Goal: Task Accomplishment & Management: Complete application form

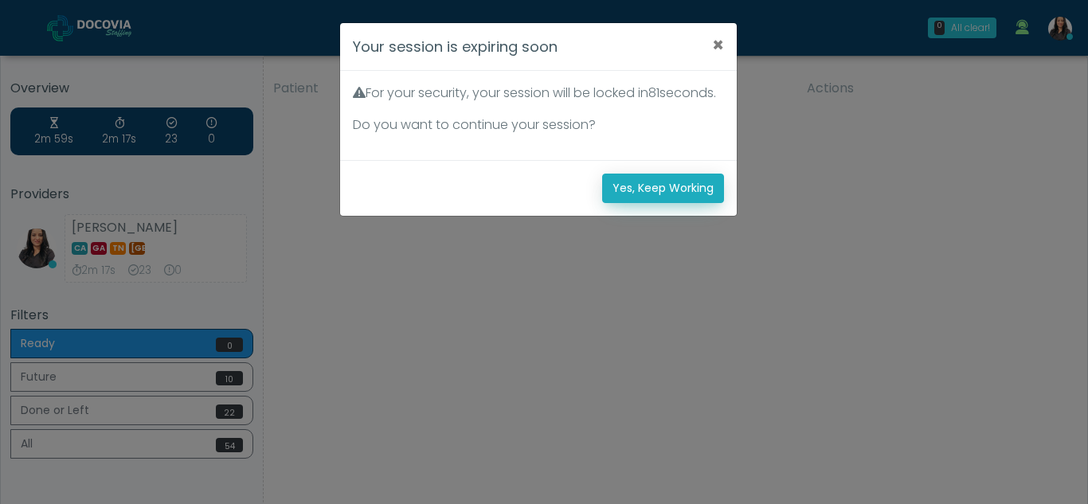
click at [675, 203] on button "Yes, Keep Working" at bounding box center [663, 188] width 122 height 29
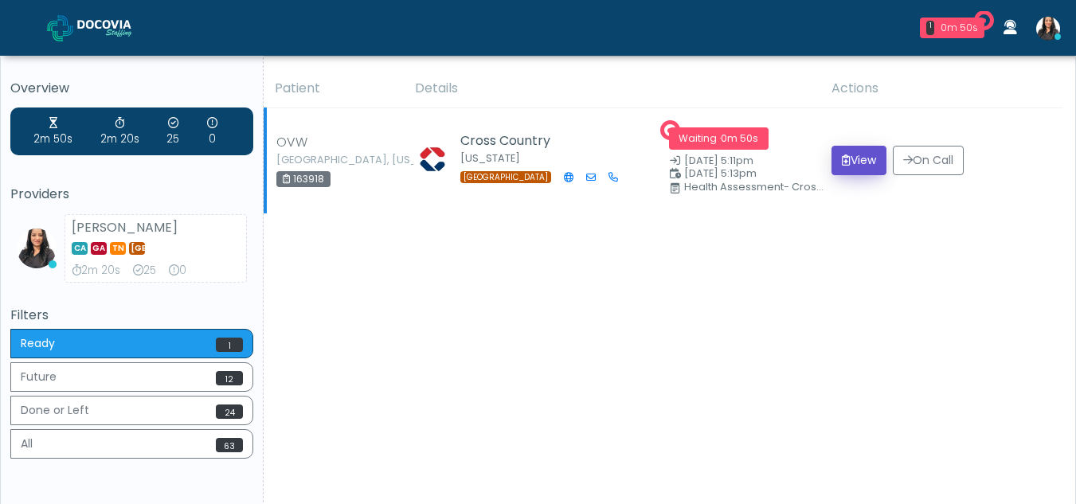
click at [858, 150] on button "View" at bounding box center [859, 160] width 55 height 29
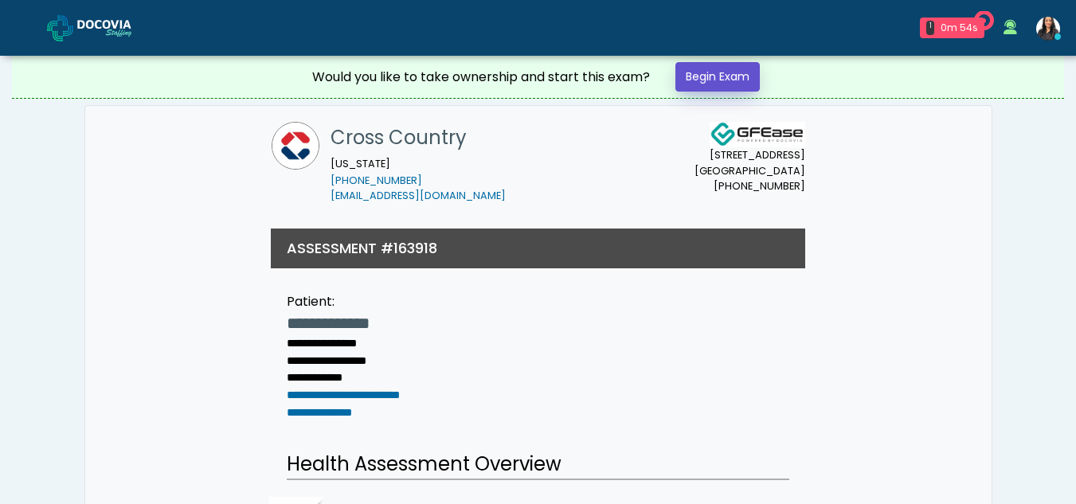
click at [728, 70] on link "Begin Exam" at bounding box center [718, 76] width 84 height 29
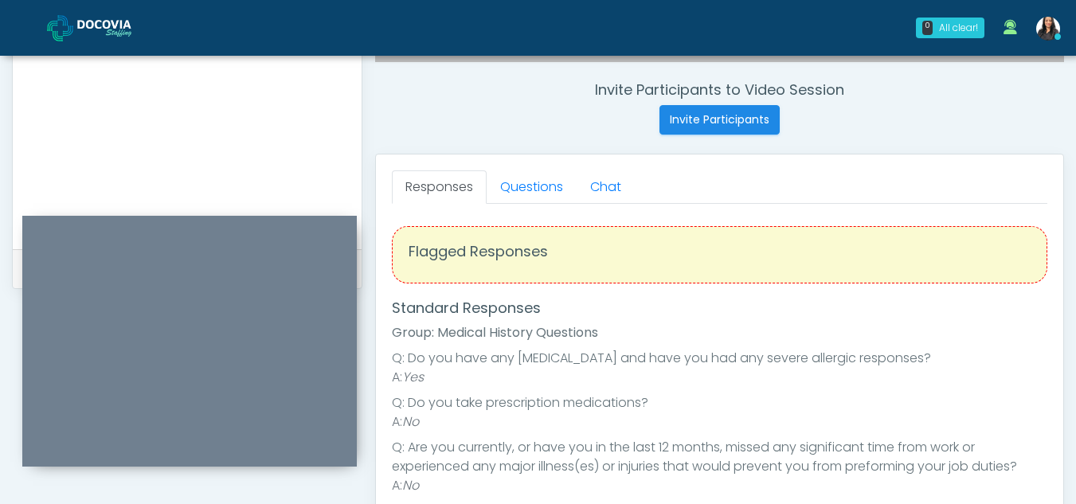
scroll to position [571, 0]
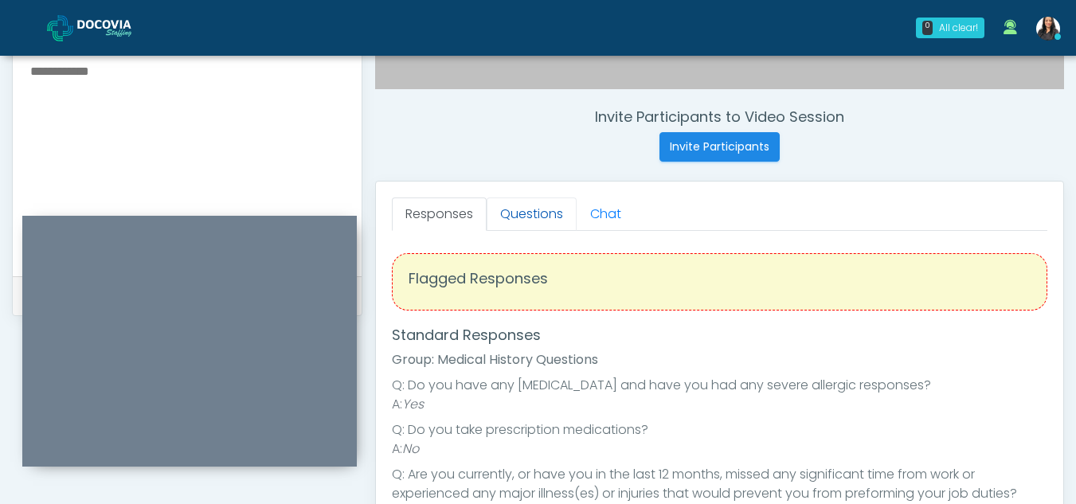
click at [547, 203] on link "Questions" at bounding box center [532, 214] width 90 height 33
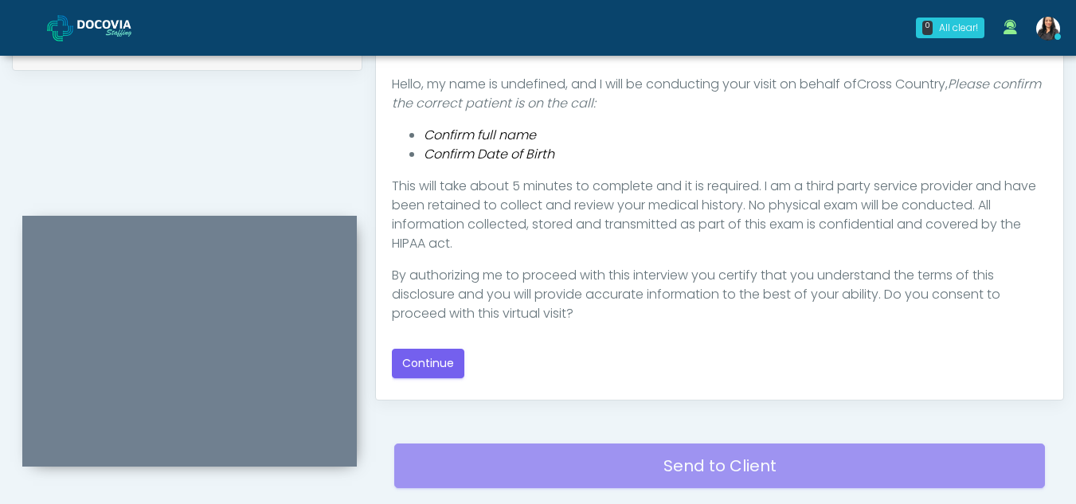
scroll to position [845, 0]
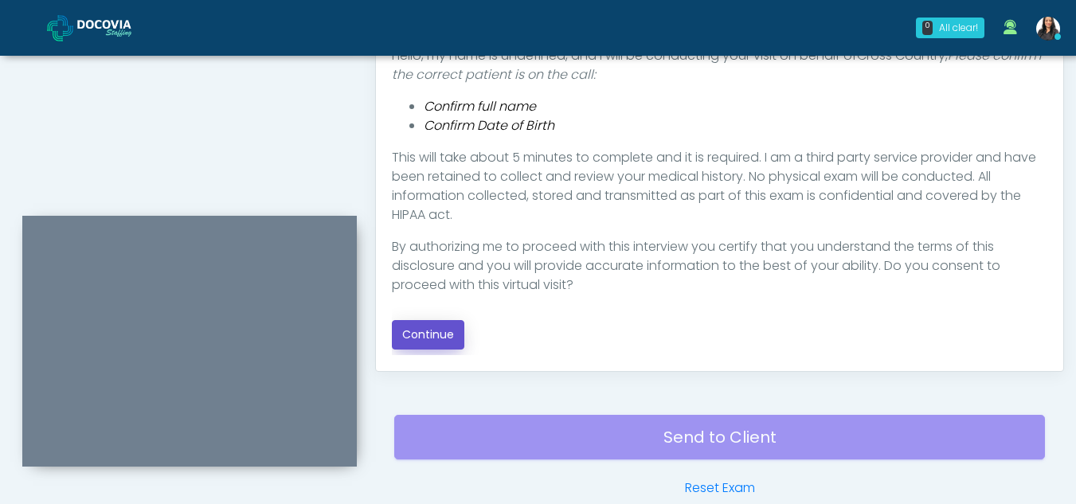
click at [414, 335] on button "Continue" at bounding box center [428, 334] width 73 height 29
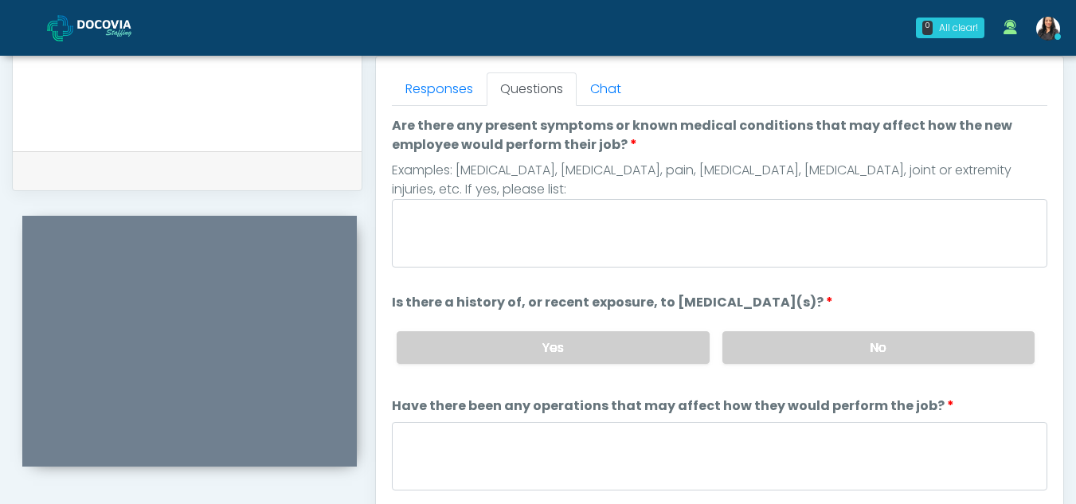
scroll to position [667, 0]
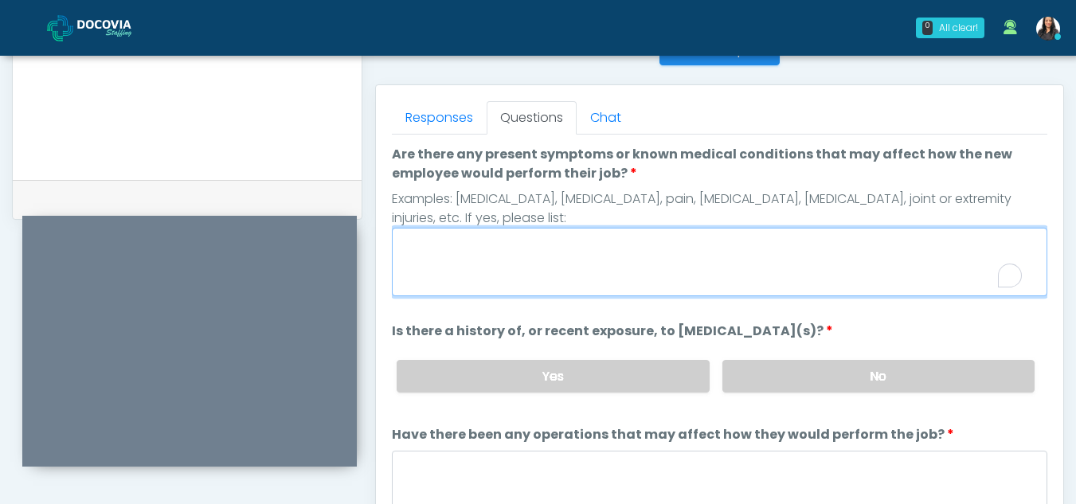
click at [507, 281] on textarea "Are there any present symptoms or known medical conditions that may affect how …" at bounding box center [720, 262] width 656 height 69
type textarea "**"
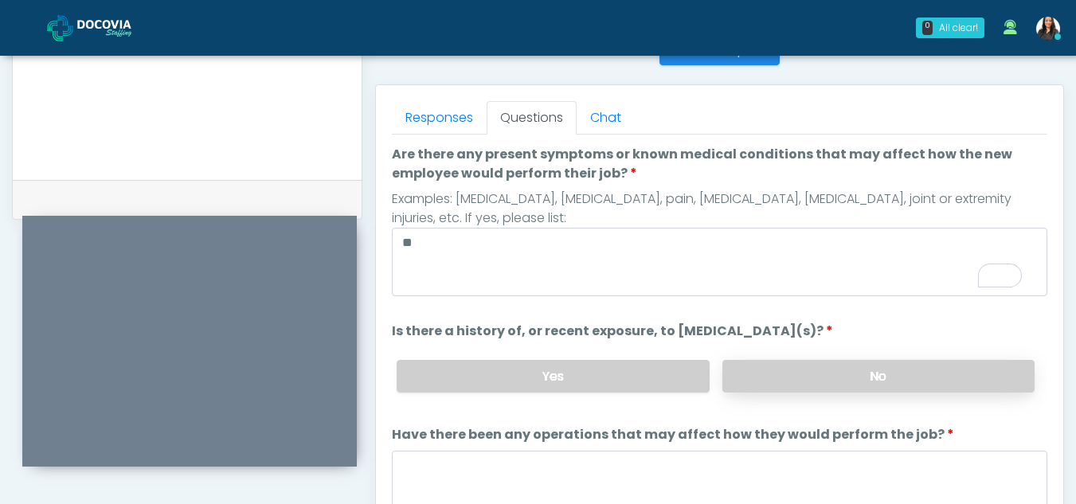
click at [862, 388] on label "No" at bounding box center [879, 376] width 312 height 33
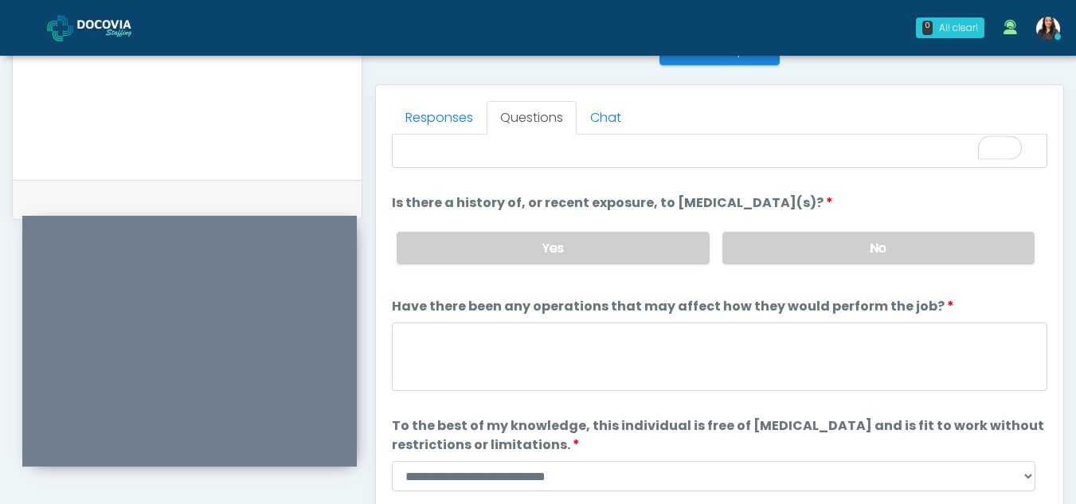
scroll to position [136, 0]
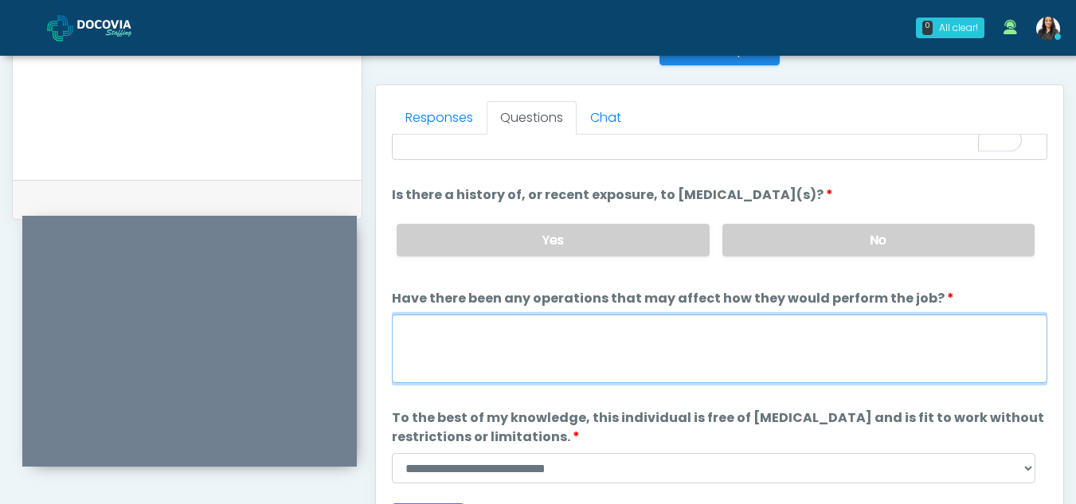
click at [513, 376] on textarea "Have there been any operations that may affect how they would perform the job?" at bounding box center [720, 349] width 656 height 69
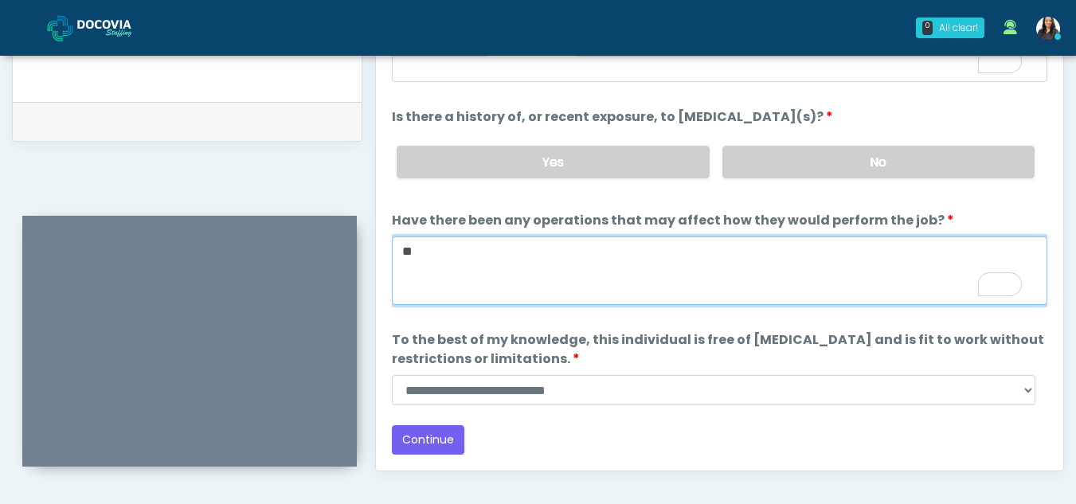
scroll to position [763, 0]
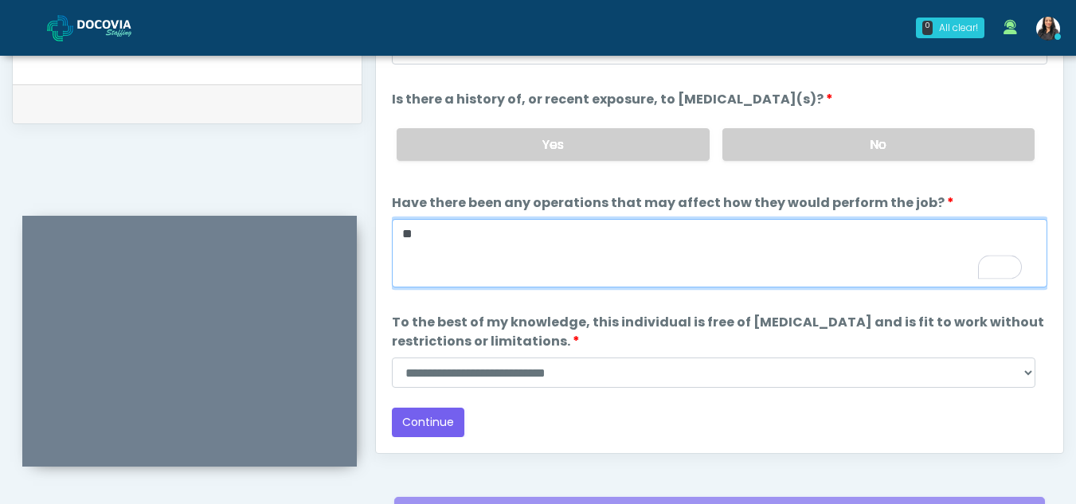
type textarea "**"
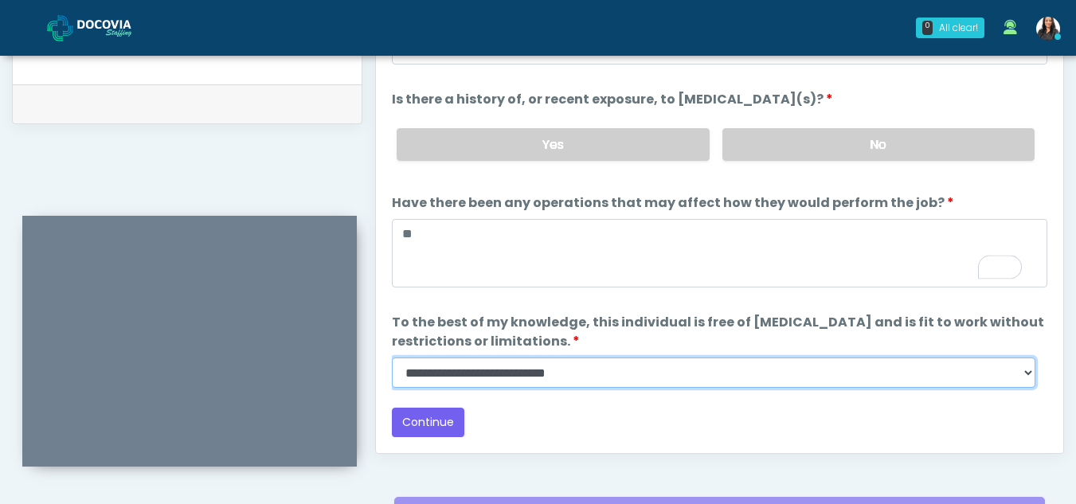
click at [1024, 374] on select "**********" at bounding box center [714, 373] width 644 height 30
select select "******"
click at [392, 358] on select "**********" at bounding box center [714, 373] width 644 height 30
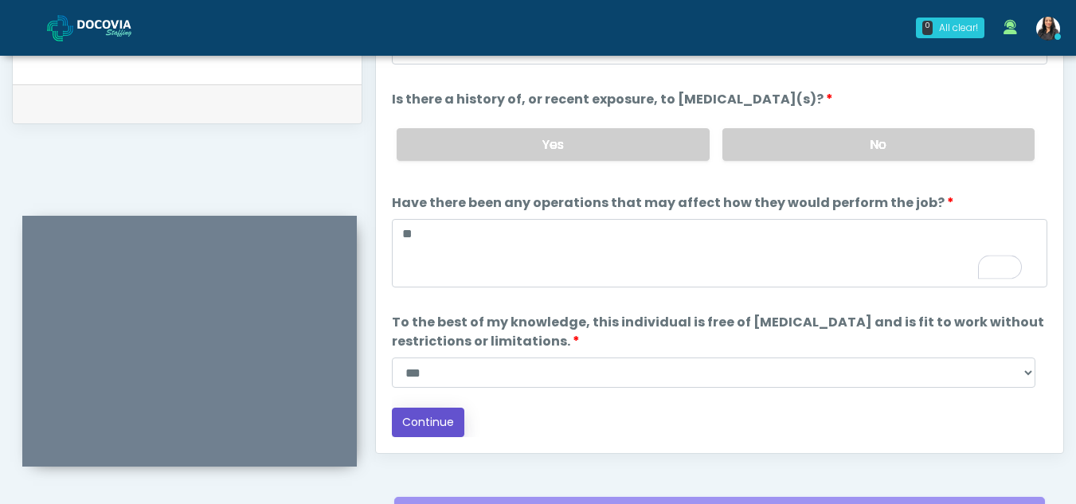
click at [422, 418] on button "Continue" at bounding box center [428, 422] width 73 height 29
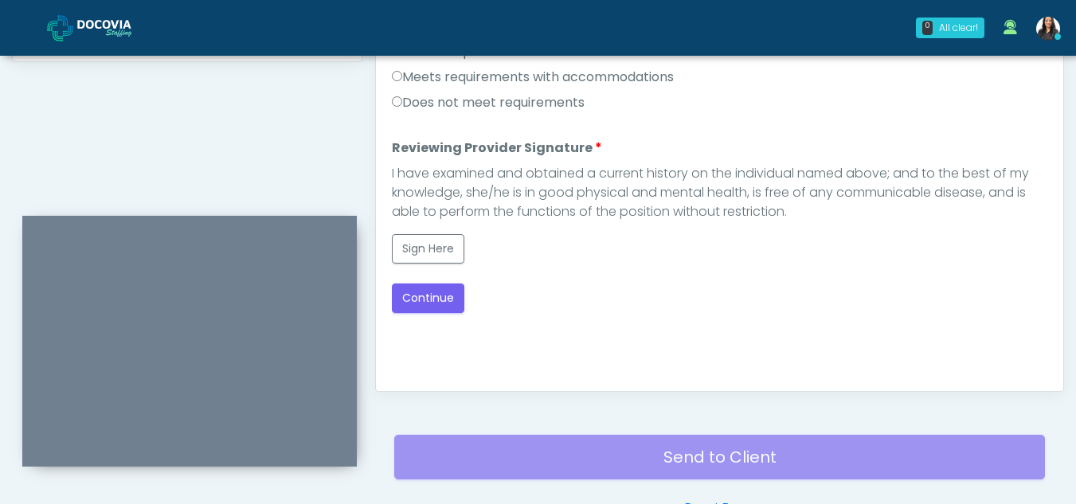
scroll to position [717, 0]
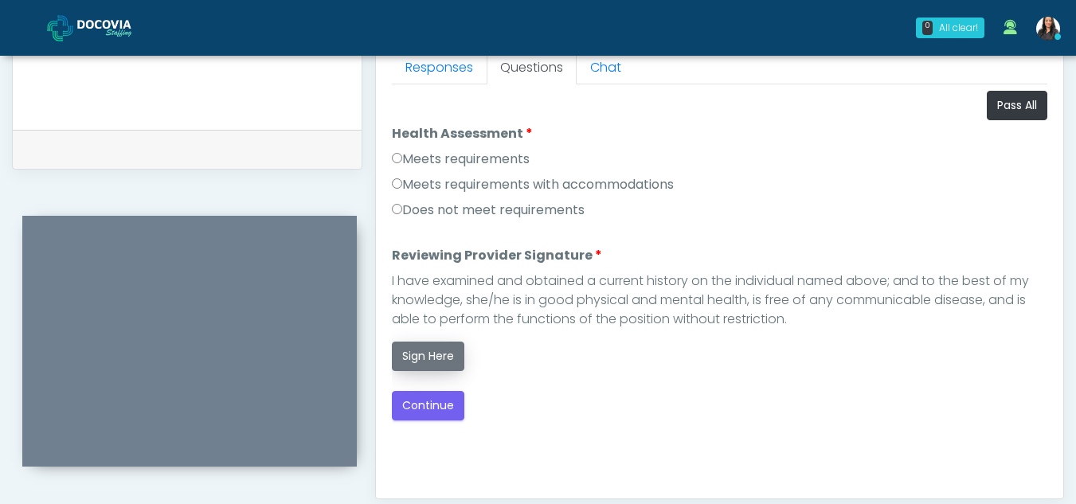
click at [439, 352] on button "Sign Here" at bounding box center [428, 356] width 73 height 29
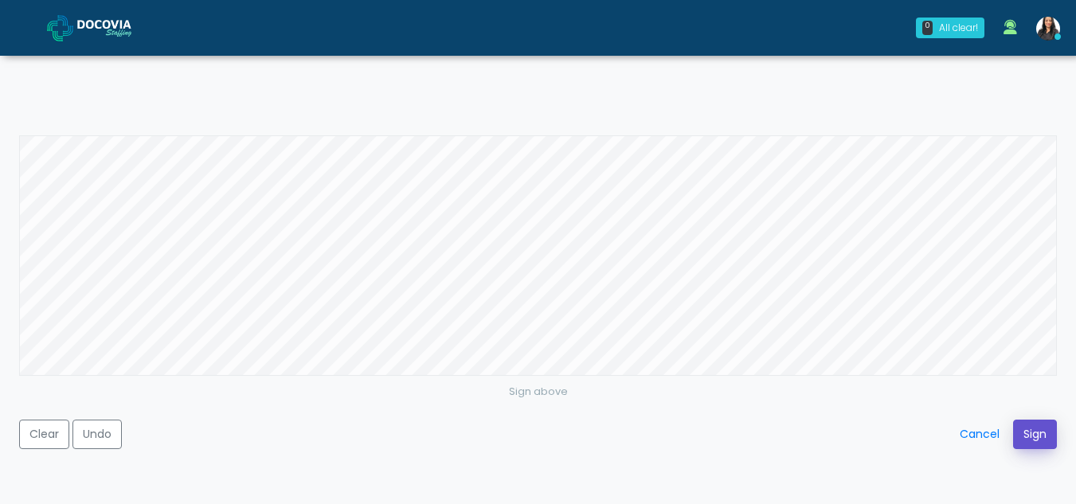
click at [1037, 432] on button "Sign" at bounding box center [1036, 434] width 44 height 29
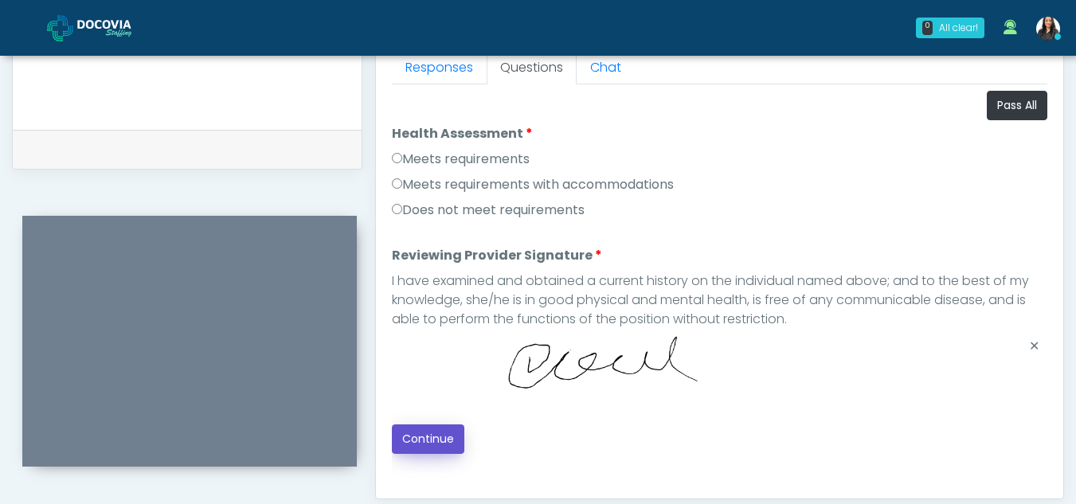
click at [427, 441] on button "Continue" at bounding box center [428, 439] width 73 height 29
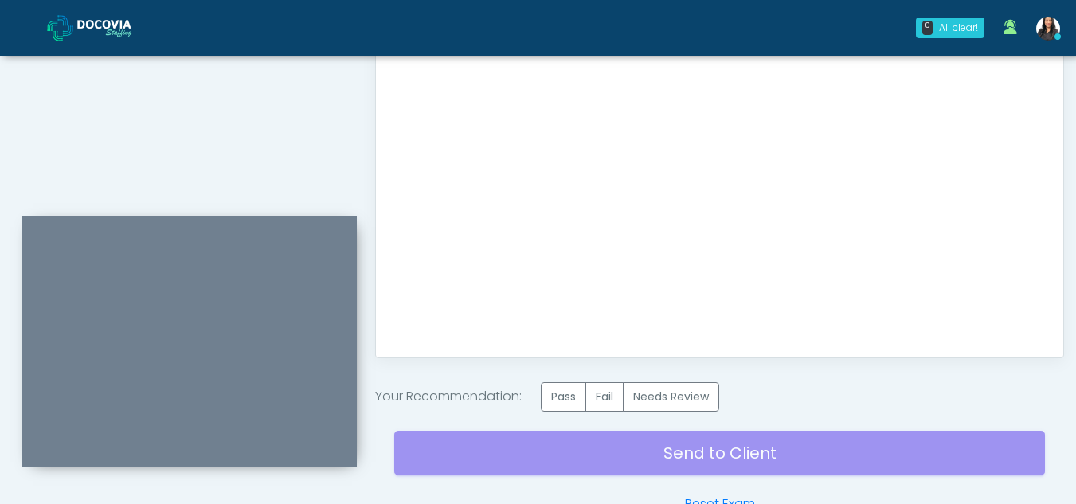
scroll to position [955, 0]
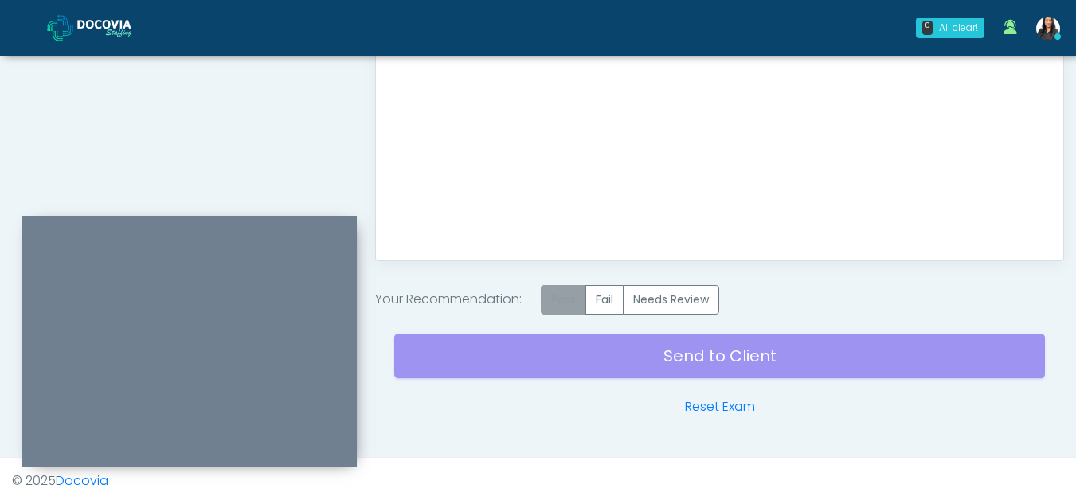
click at [570, 304] on label "Pass" at bounding box center [563, 299] width 45 height 29
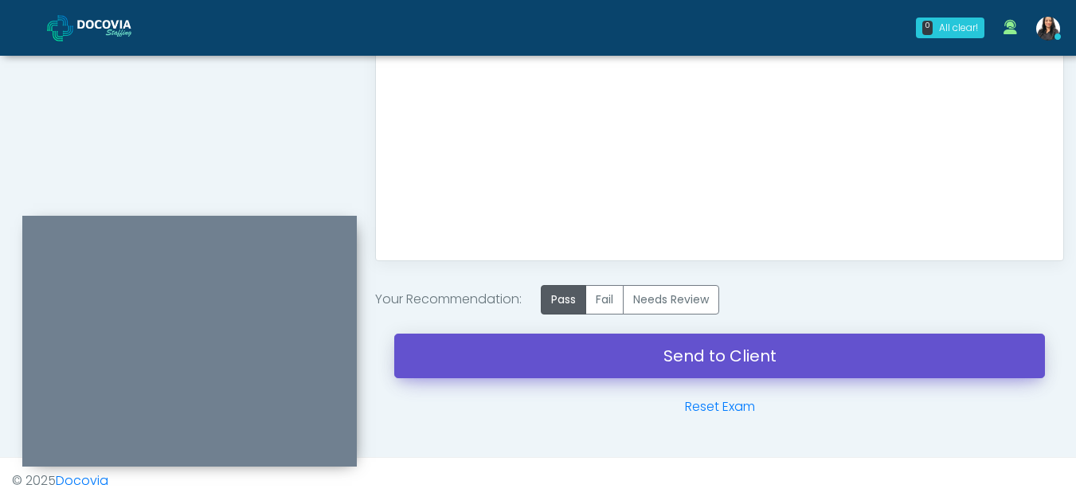
click at [681, 345] on link "Send to Client" at bounding box center [719, 356] width 651 height 45
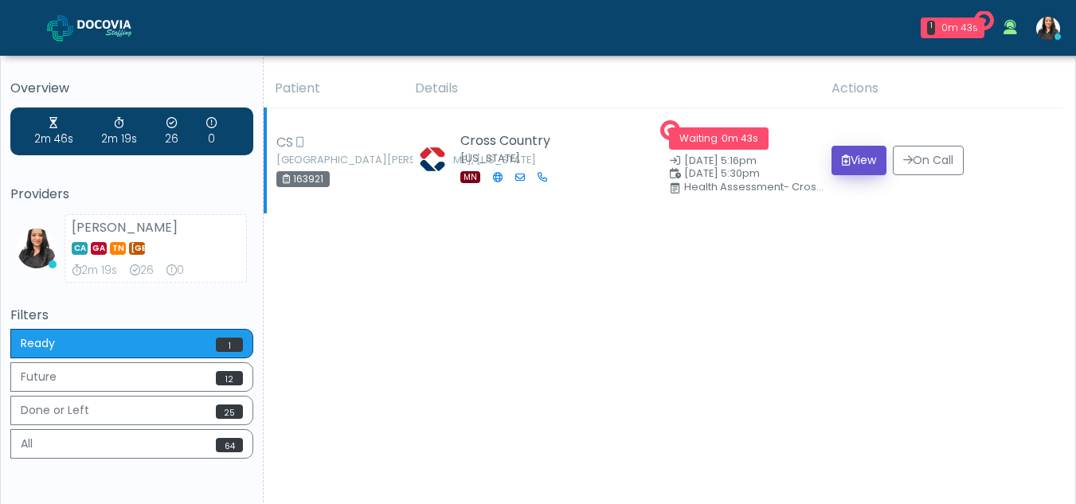
click at [868, 166] on button "View" at bounding box center [859, 160] width 55 height 29
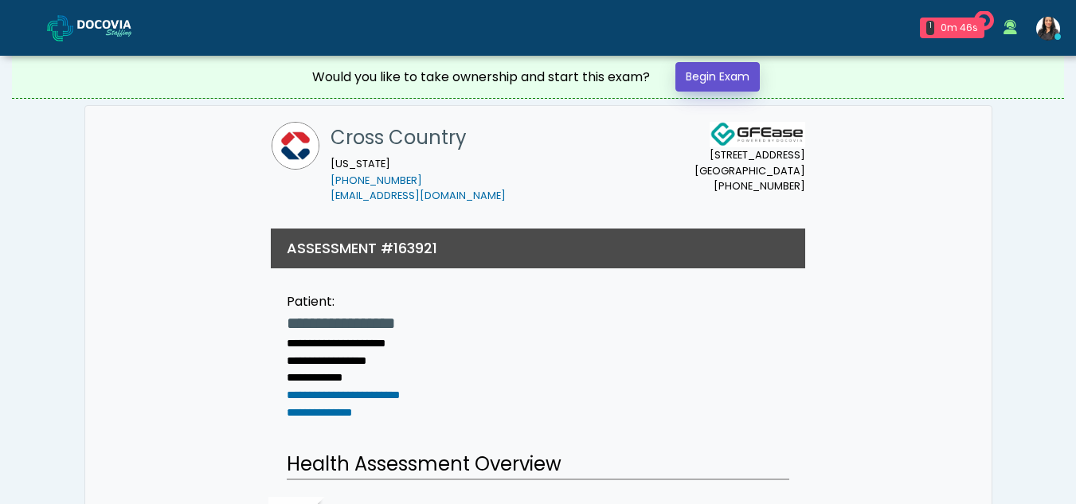
click at [711, 72] on link "Begin Exam" at bounding box center [718, 76] width 84 height 29
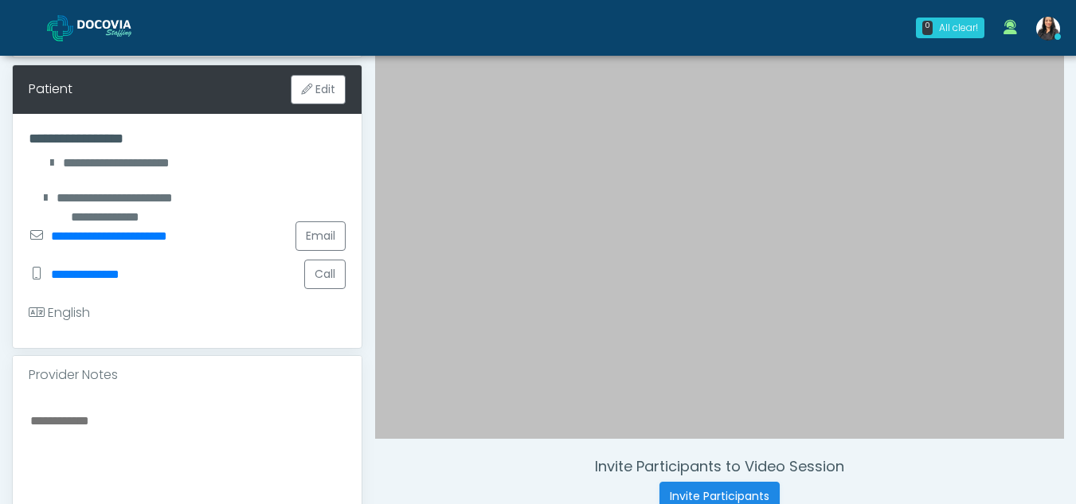
scroll to position [225, 0]
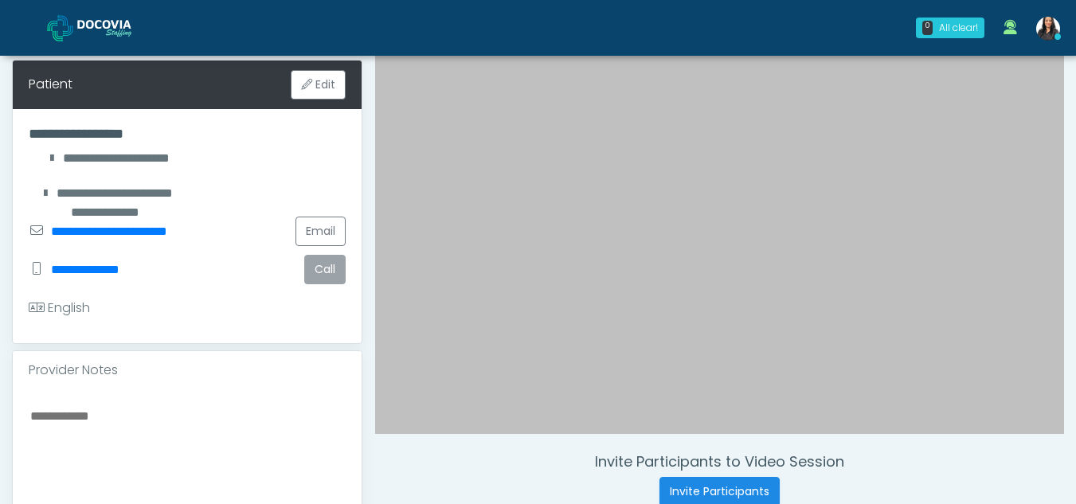
click at [332, 265] on button "Call" at bounding box center [324, 269] width 41 height 29
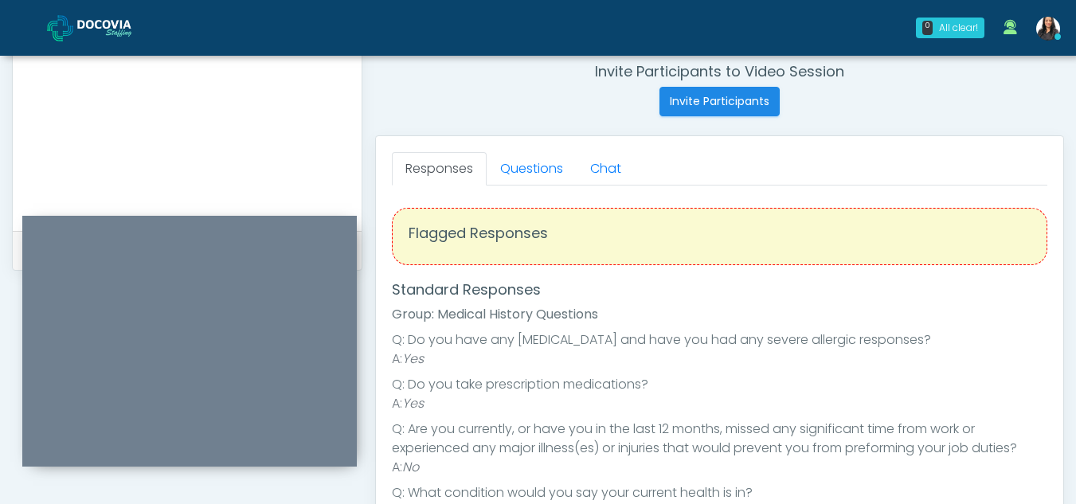
scroll to position [606, 0]
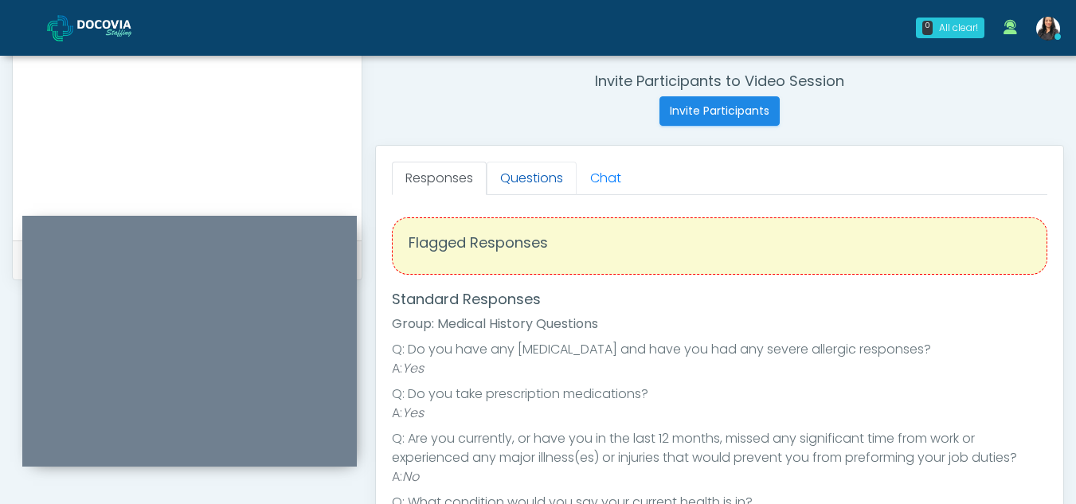
click at [532, 185] on link "Questions" at bounding box center [532, 178] width 90 height 33
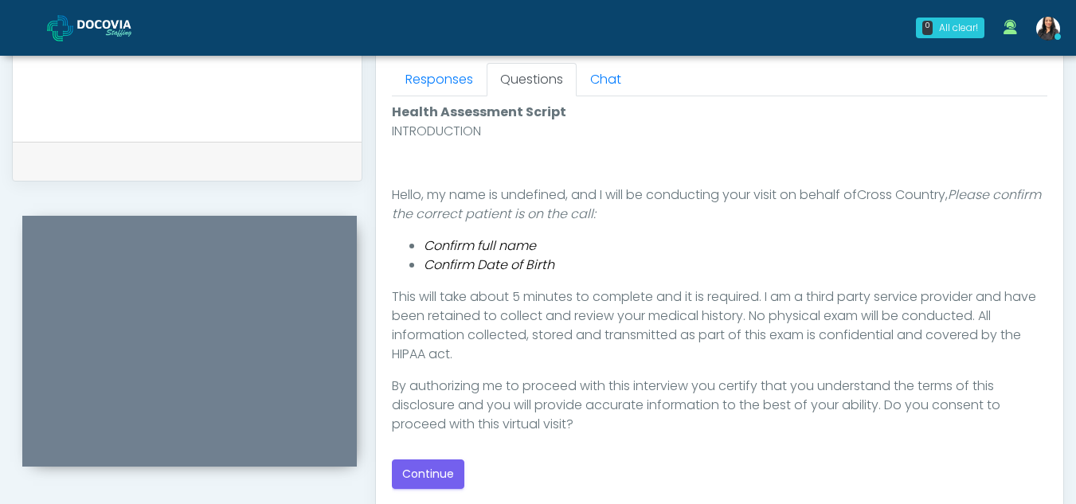
scroll to position [832, 0]
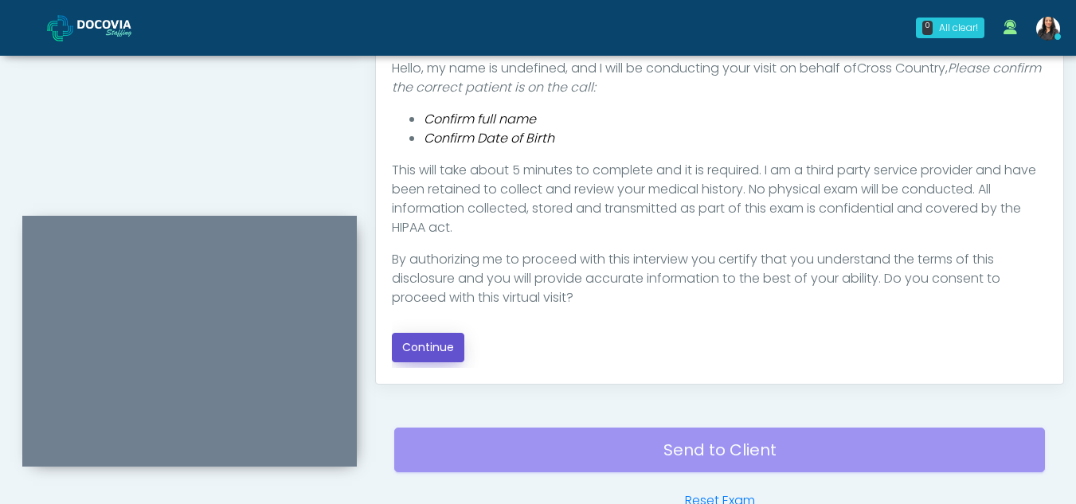
click at [438, 338] on button "Continue" at bounding box center [428, 347] width 73 height 29
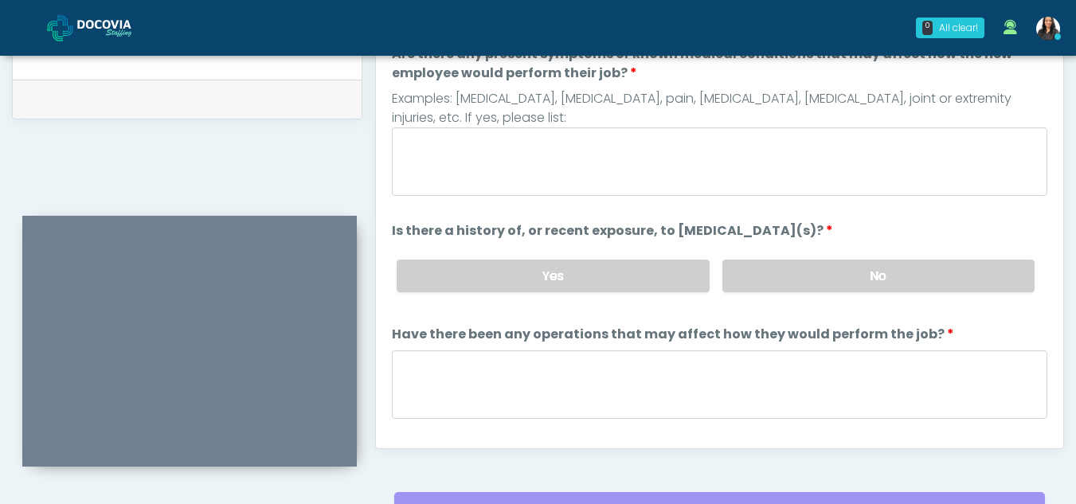
scroll to position [760, 0]
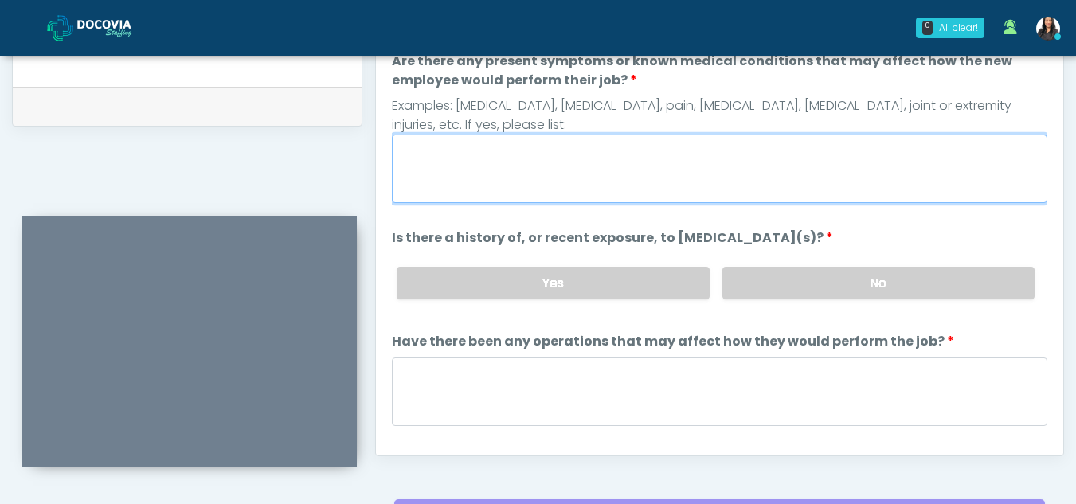
click at [504, 182] on textarea "Are there any present symptoms or known medical conditions that may affect how …" at bounding box center [720, 169] width 656 height 69
type textarea "**"
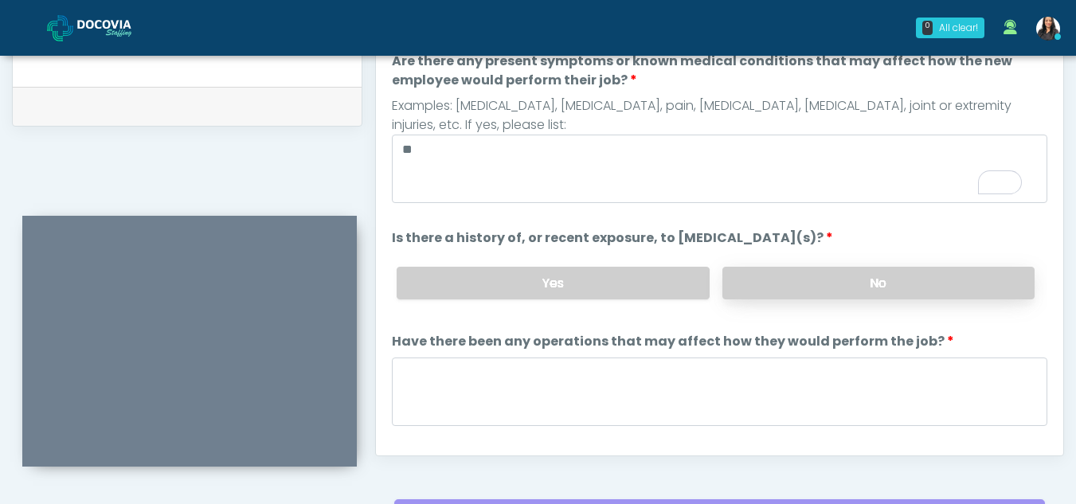
click at [833, 280] on label "No" at bounding box center [879, 283] width 312 height 33
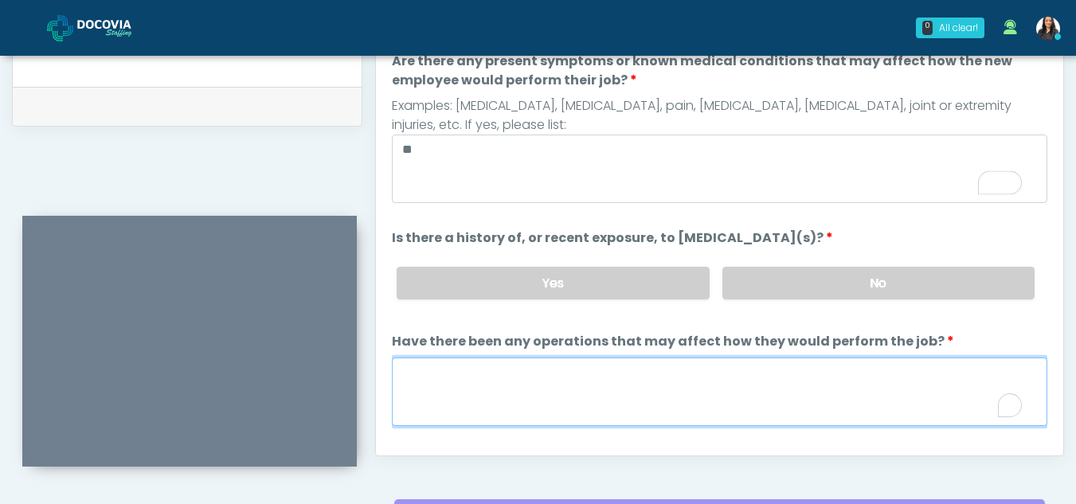
click at [484, 382] on textarea "Have there been any operations that may affect how they would perform the job?" at bounding box center [720, 392] width 656 height 69
type textarea "**"
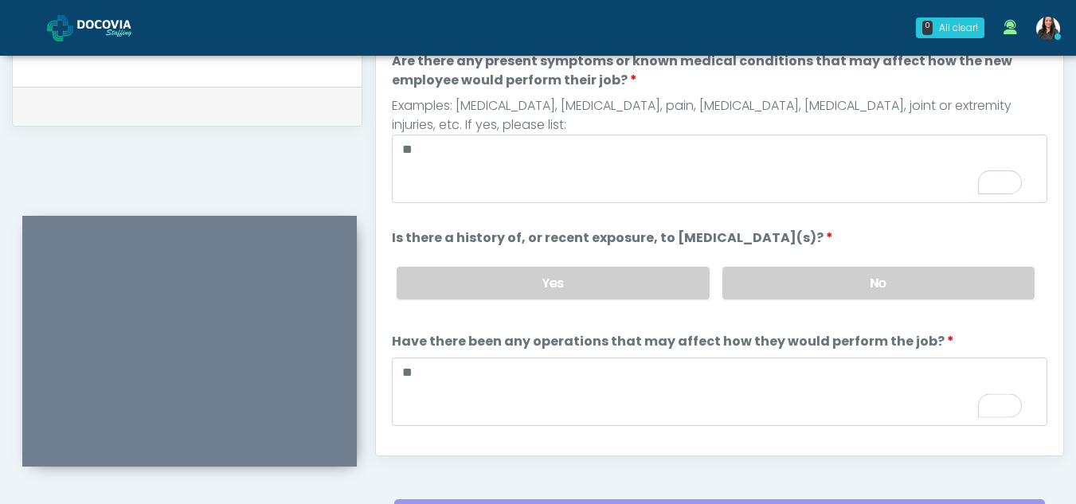
scroll to position [136, 0]
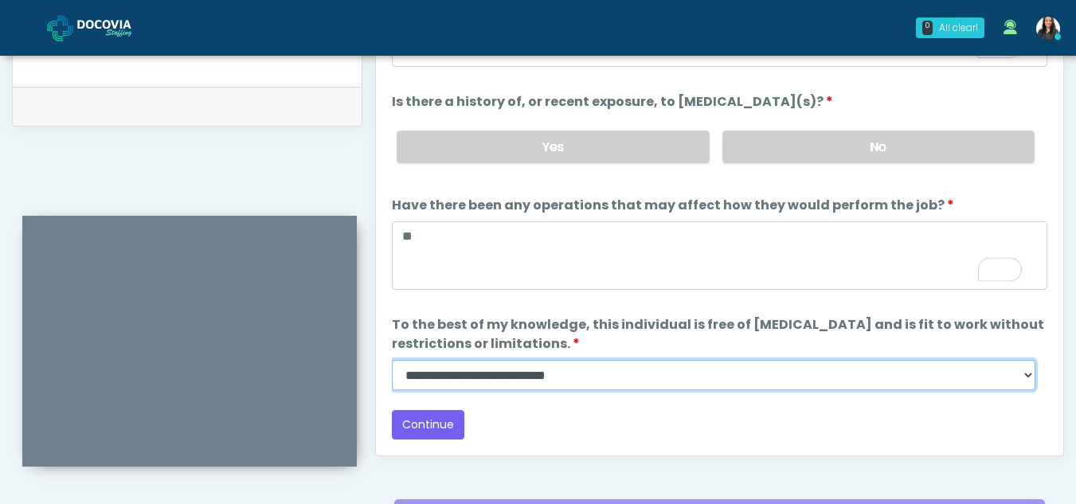
click at [1026, 382] on select "**********" at bounding box center [714, 375] width 644 height 30
select select "******"
click at [392, 360] on select "**********" at bounding box center [714, 375] width 644 height 30
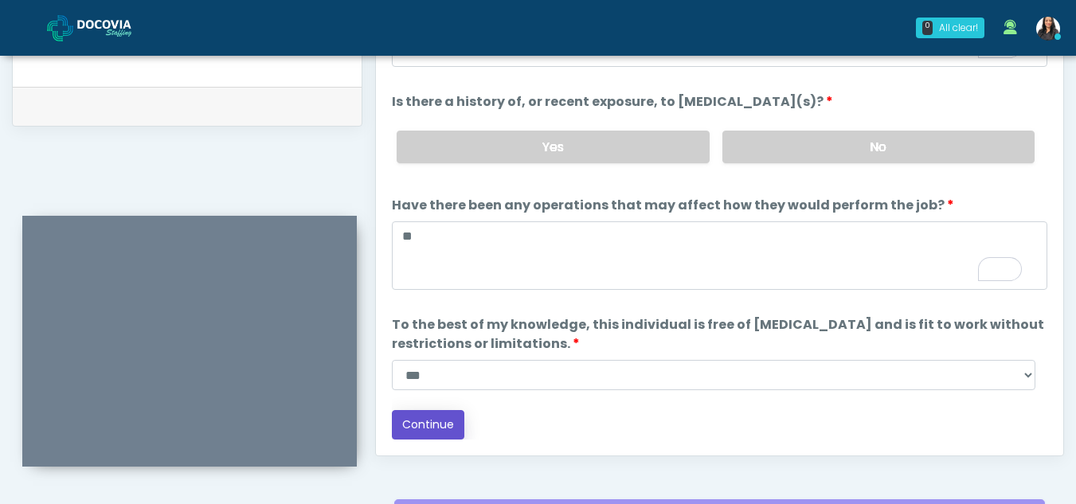
click at [439, 426] on button "Continue" at bounding box center [428, 424] width 73 height 29
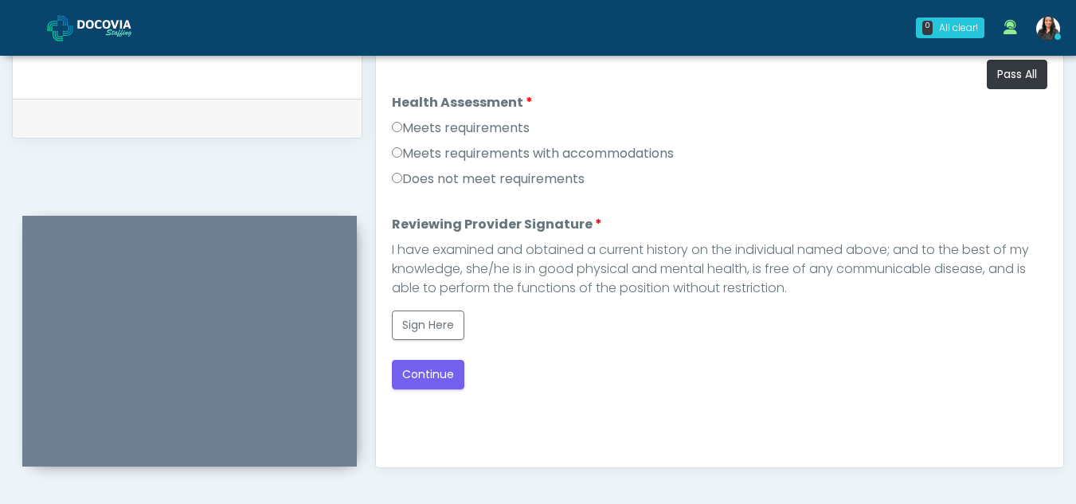
scroll to position [727, 0]
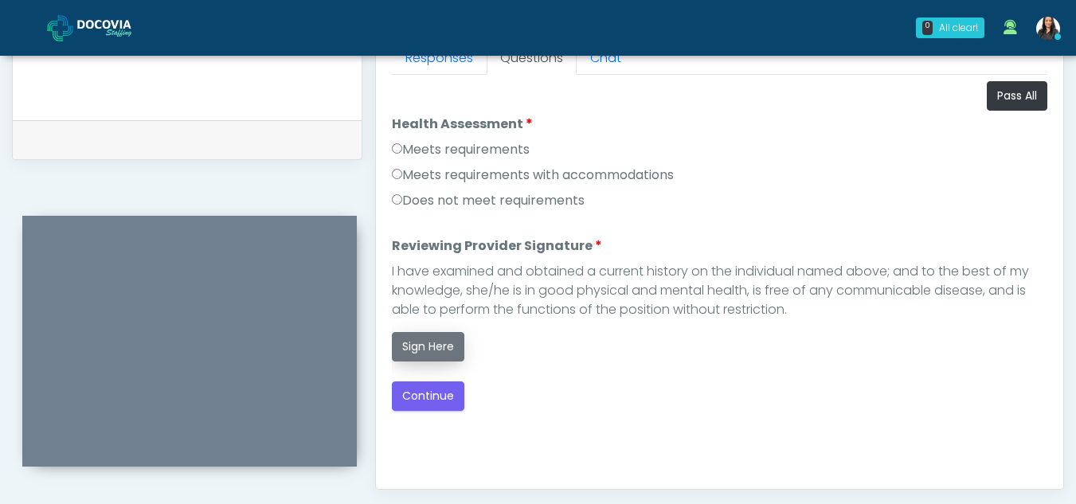
click at [440, 350] on button "Sign Here" at bounding box center [428, 346] width 73 height 29
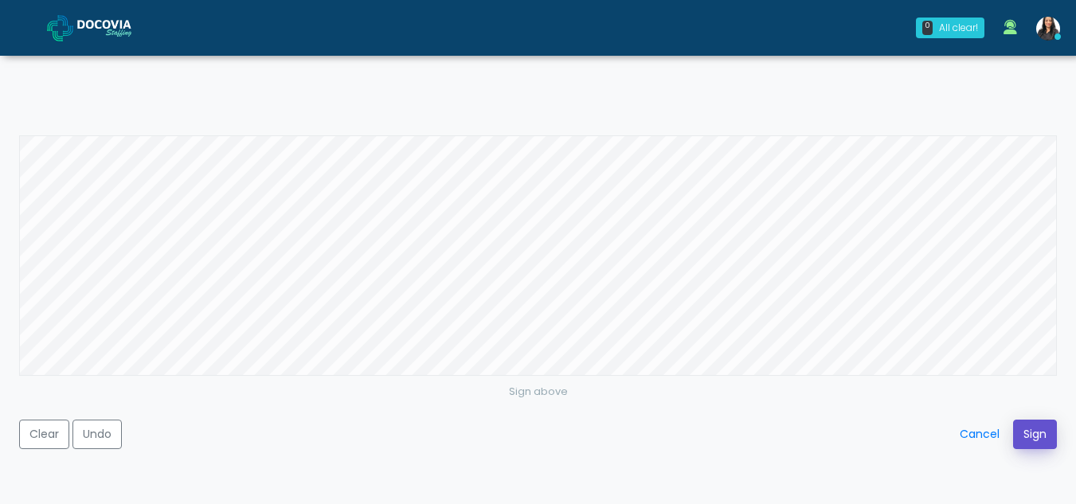
click at [1045, 429] on button "Sign" at bounding box center [1036, 434] width 44 height 29
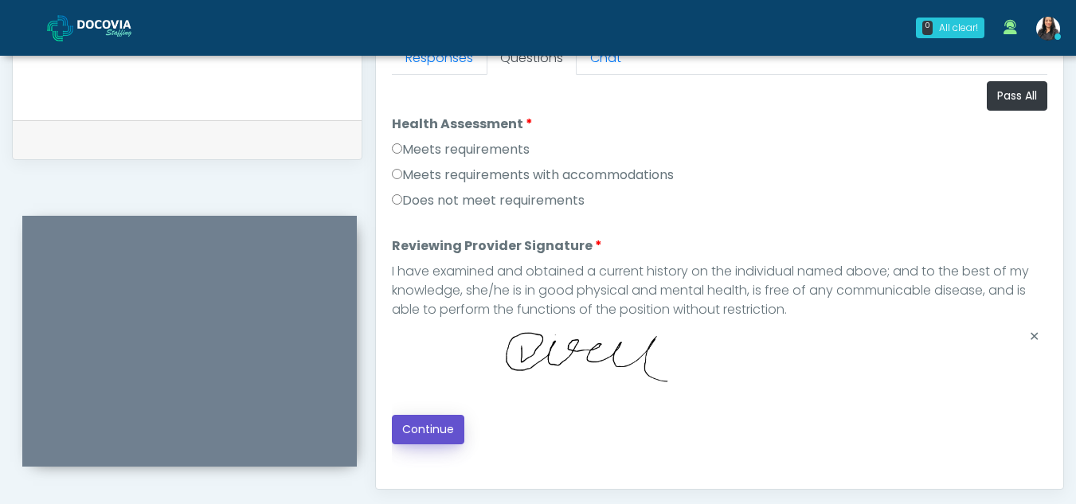
click at [437, 432] on button "Continue" at bounding box center [428, 429] width 73 height 29
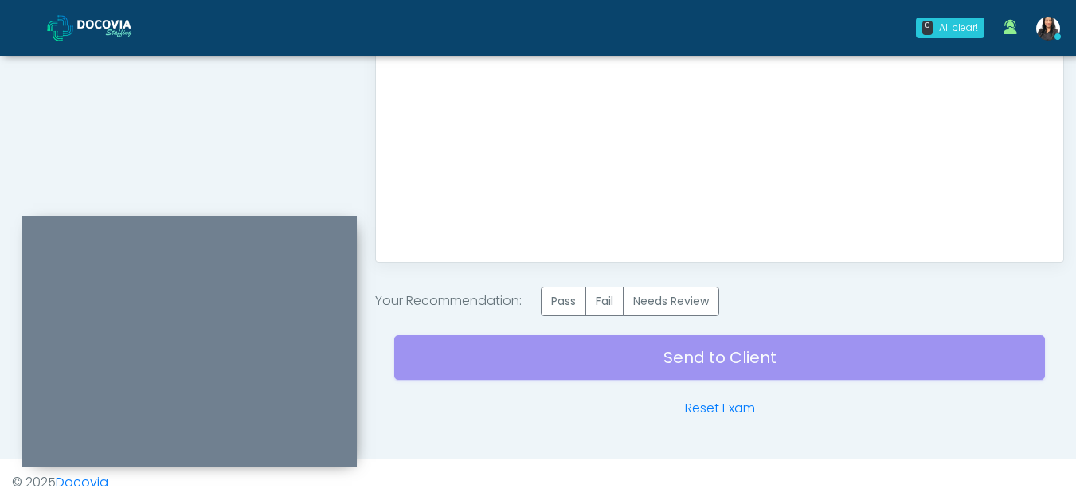
scroll to position [955, 0]
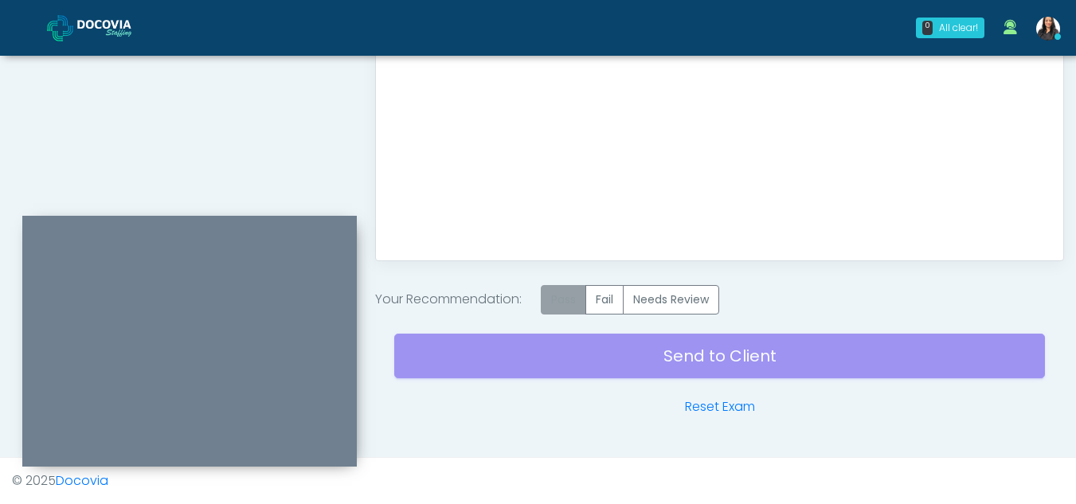
click at [580, 290] on label "Pass" at bounding box center [563, 299] width 45 height 29
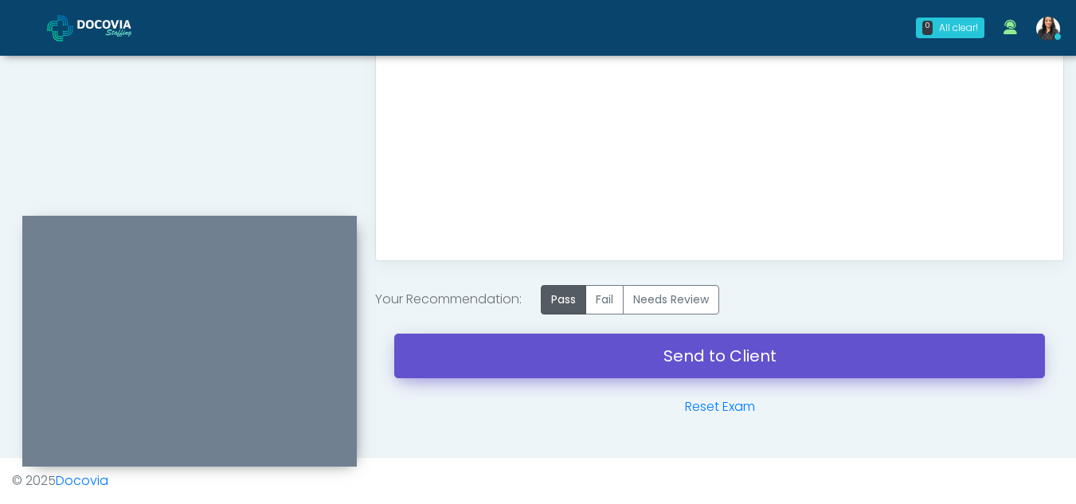
click at [713, 342] on link "Send to Client" at bounding box center [719, 356] width 651 height 45
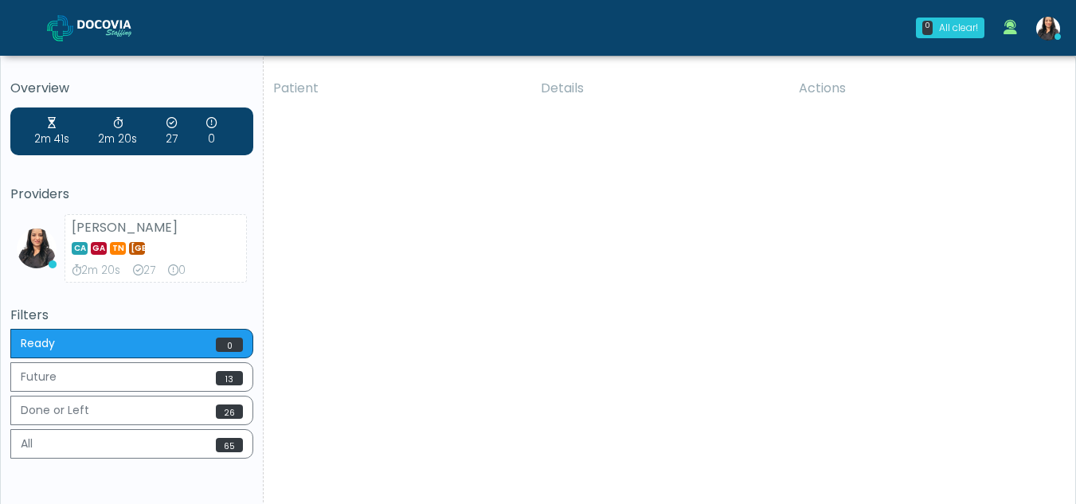
click at [507, 292] on div "Patient Details Actions CS [GEOGRAPHIC_DATA][PERSON_NAME], [US_STATE] 163921 Cr…" at bounding box center [664, 295] width 800 height 453
